Goal: Transaction & Acquisition: Purchase product/service

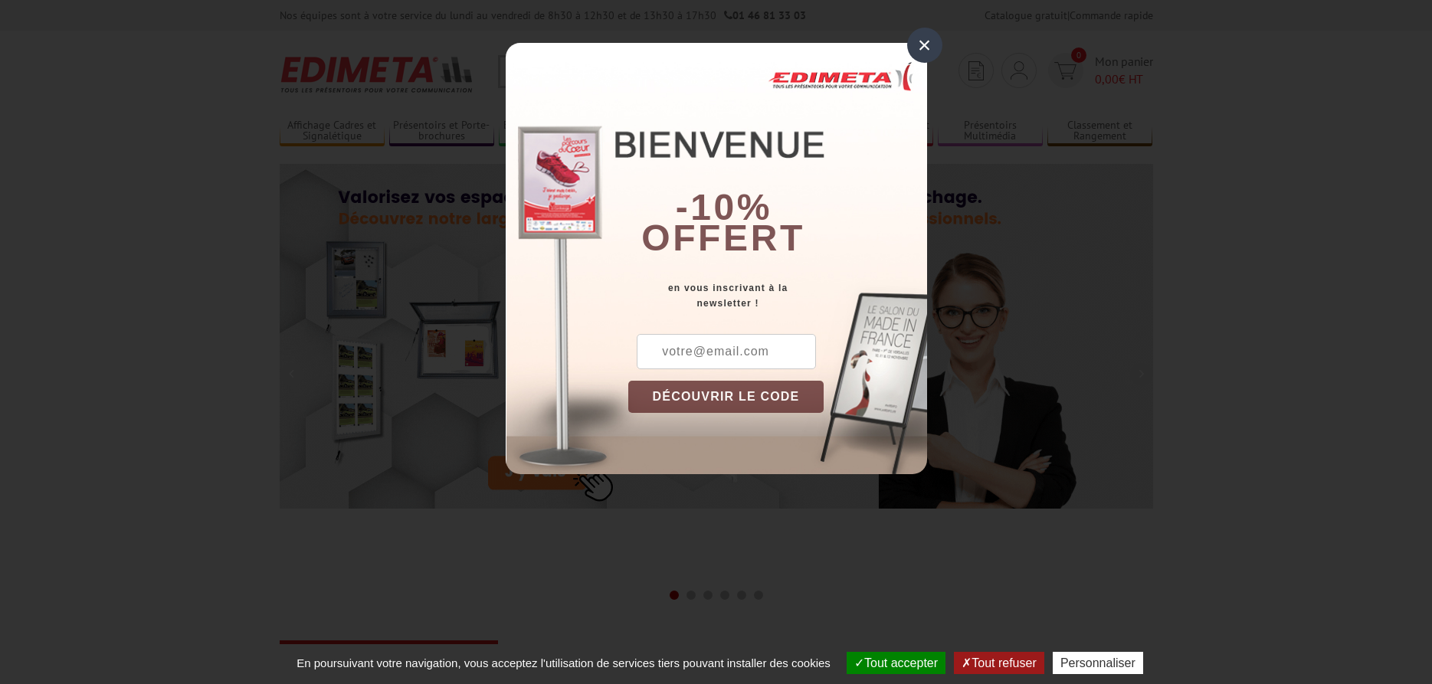
click at [925, 44] on div "×" at bounding box center [924, 45] width 35 height 35
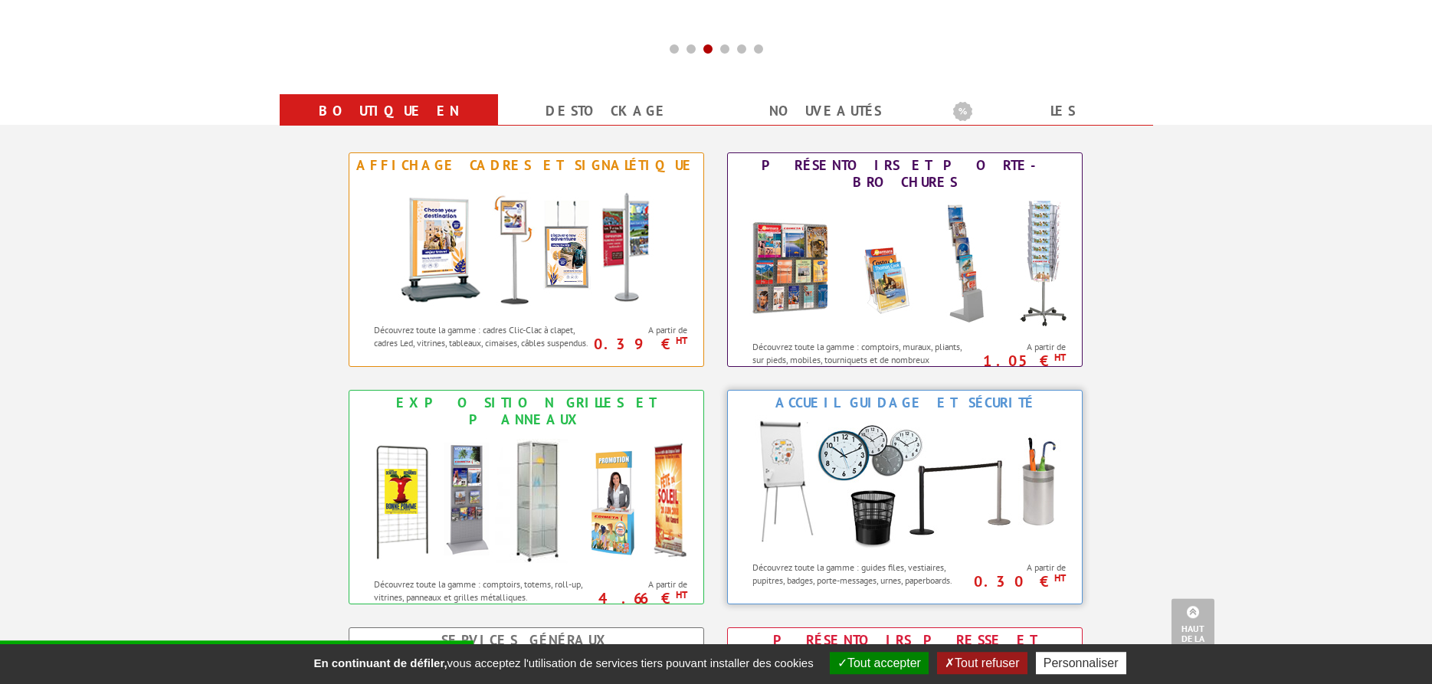
scroll to position [547, 0]
click at [844, 332] on div "Découvrez toute la gamme : comptoirs, muraux, pliants, sur pieds, mobiles, tour…" at bounding box center [852, 349] width 248 height 34
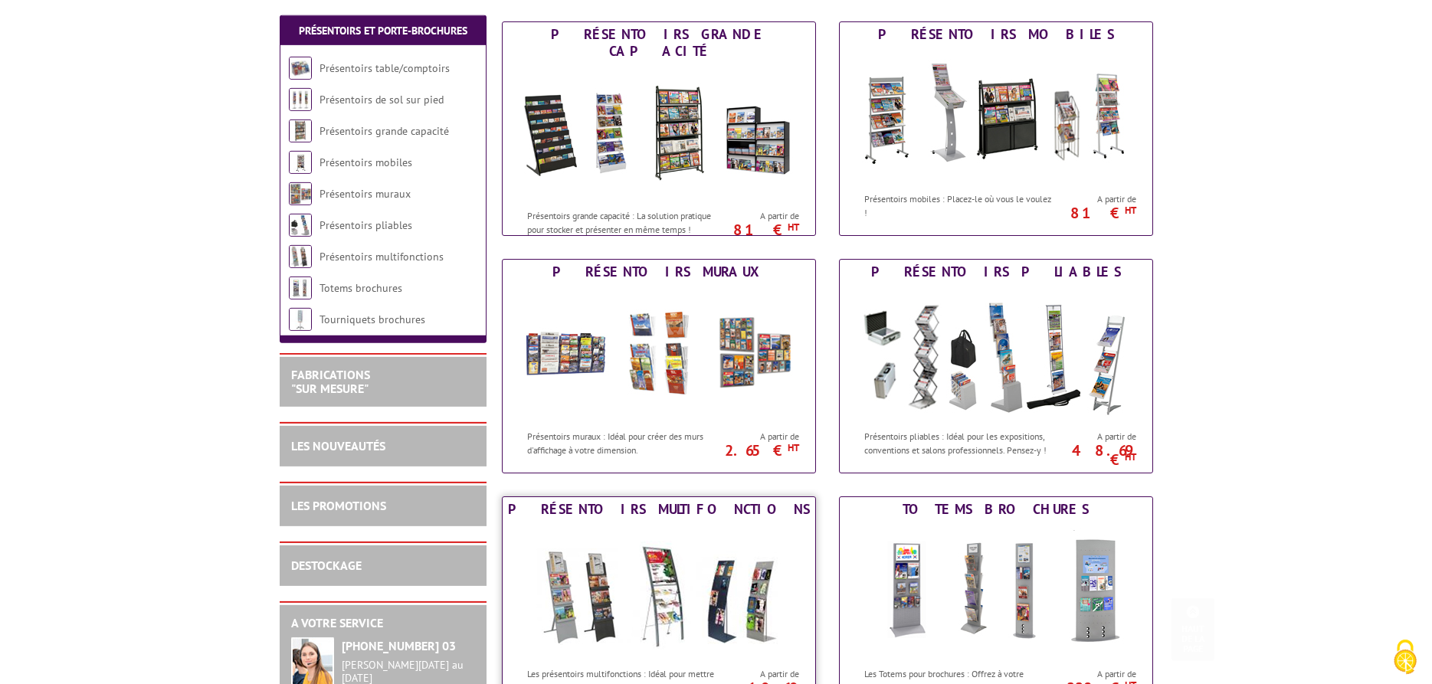
scroll to position [469, 0]
click at [733, 356] on img at bounding box center [659, 353] width 284 height 138
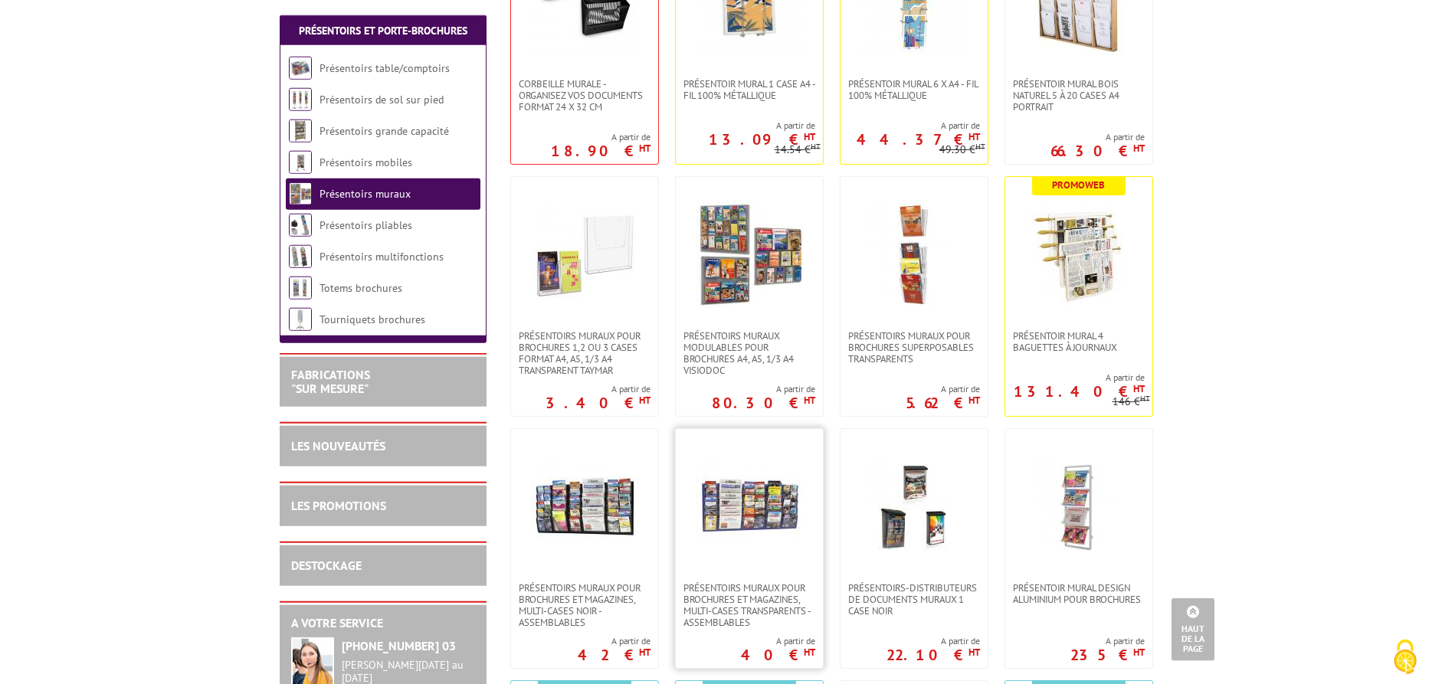
scroll to position [469, 0]
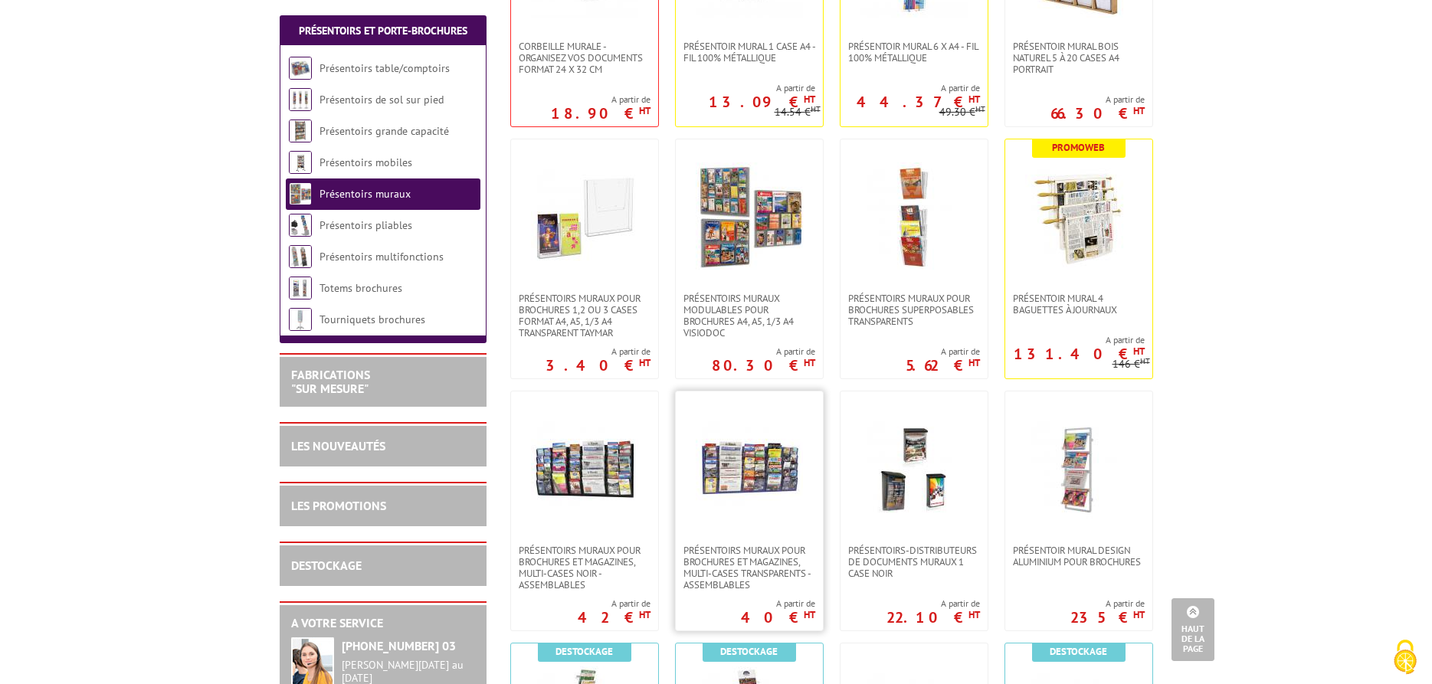
click at [750, 470] on img at bounding box center [749, 468] width 107 height 107
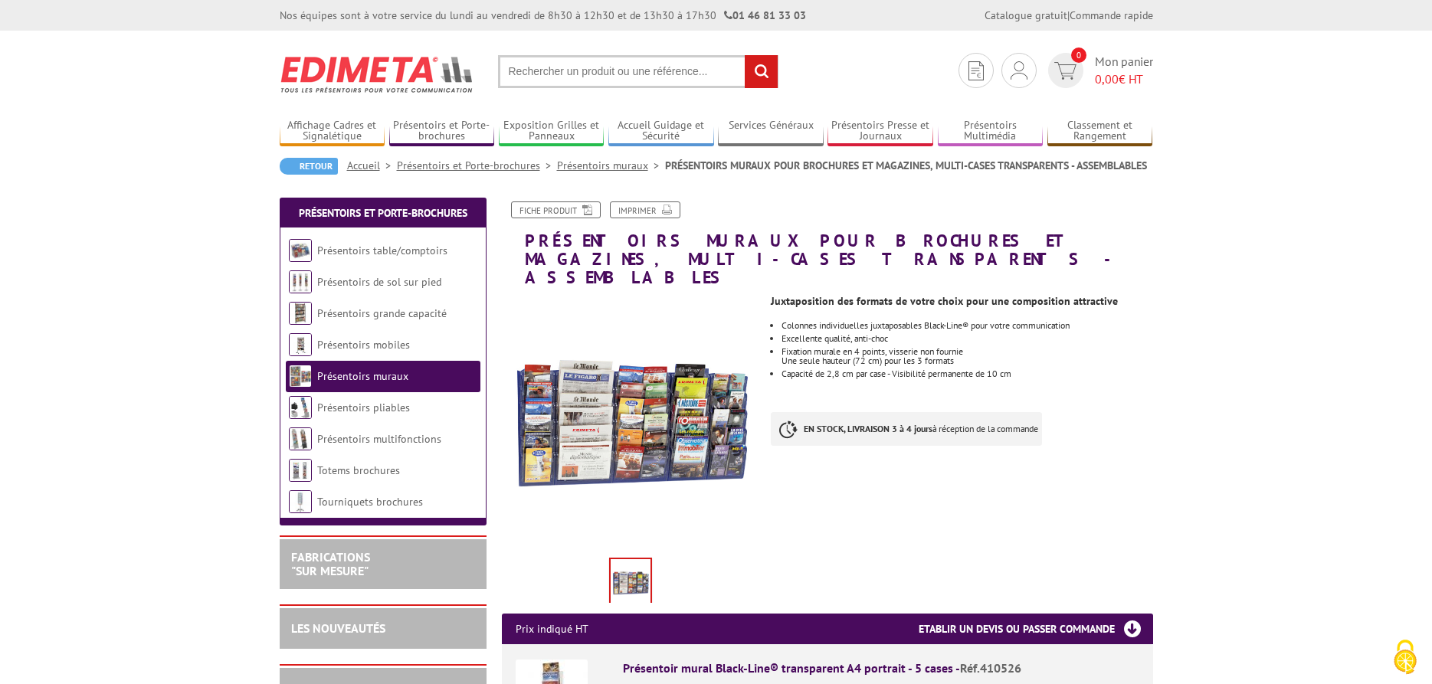
click at [668, 394] on img at bounding box center [631, 424] width 258 height 258
